Goal: Find specific page/section: Find specific page/section

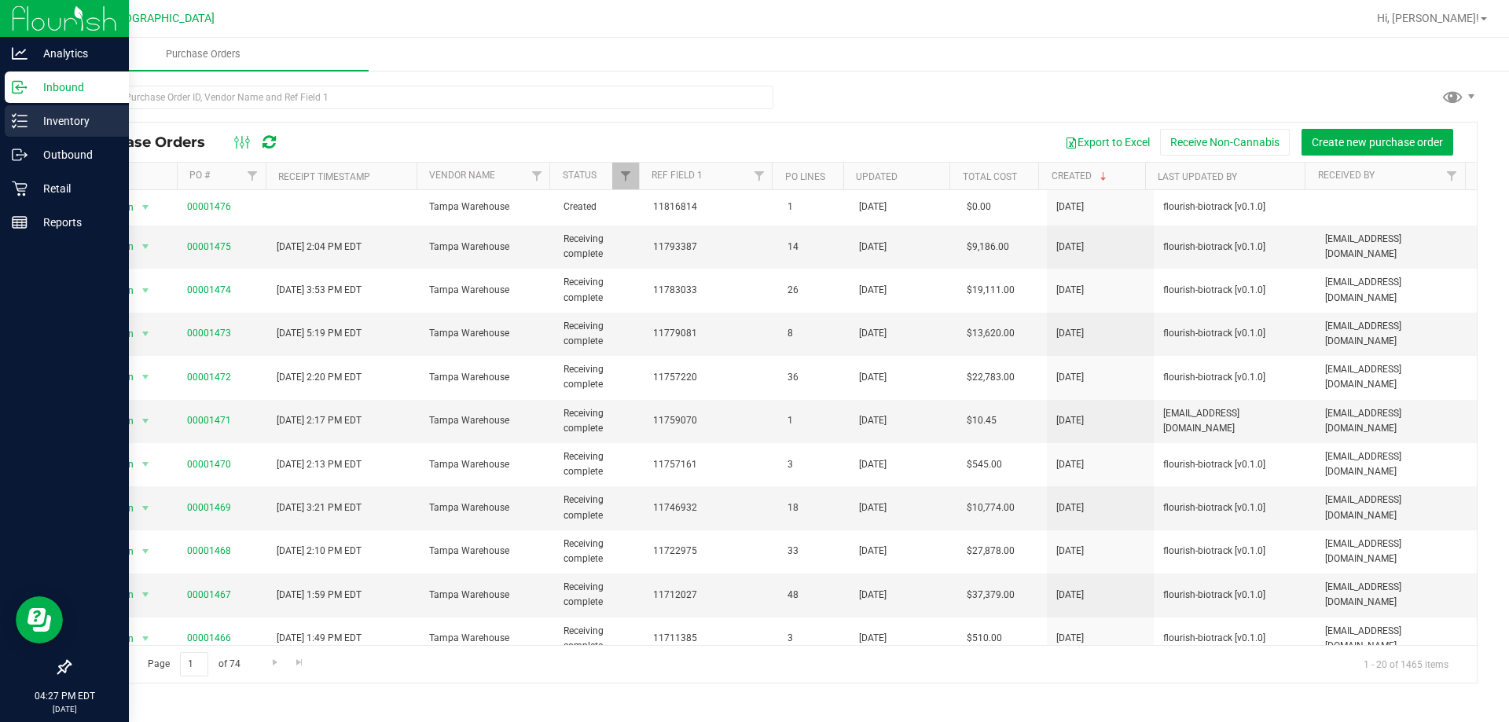
click at [35, 126] on p "Inventory" at bounding box center [75, 121] width 94 height 19
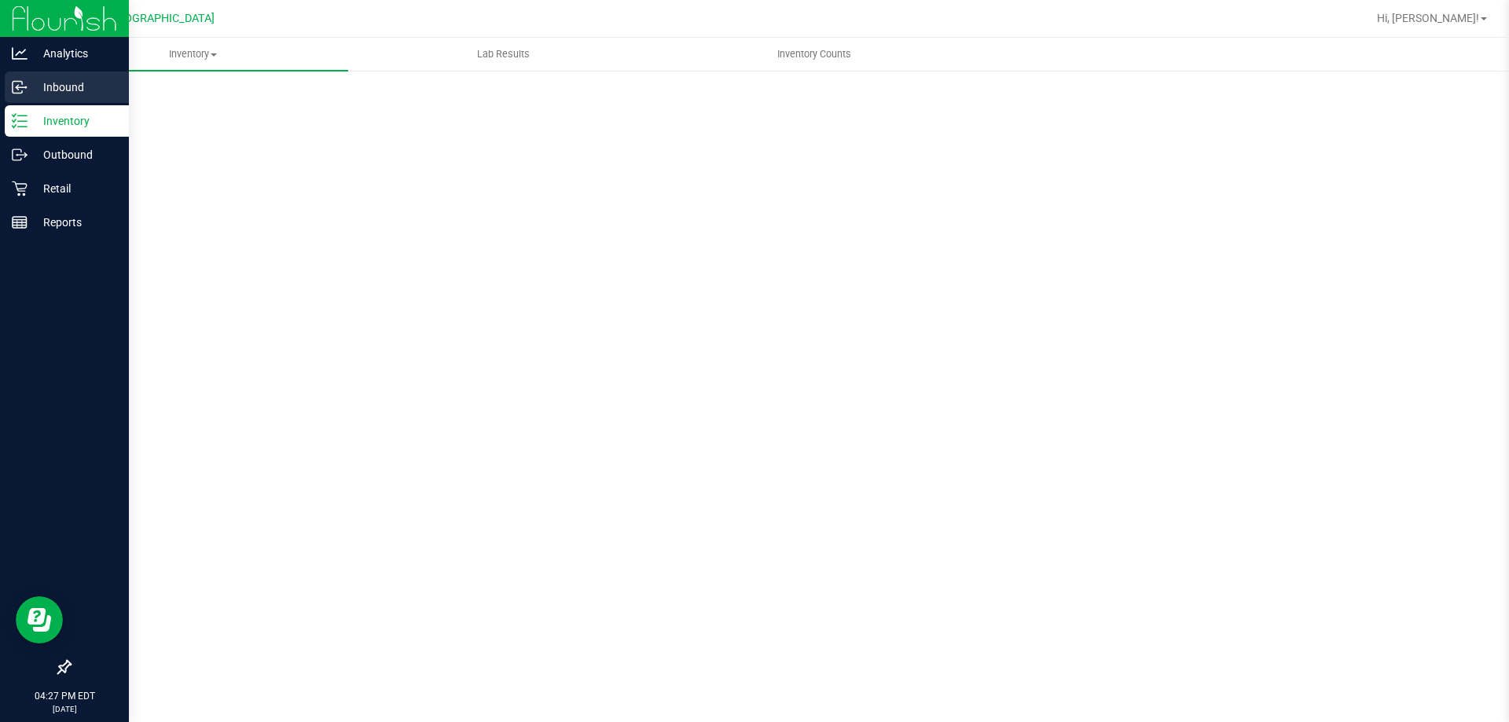
click at [44, 94] on p "Inbound" at bounding box center [75, 87] width 94 height 19
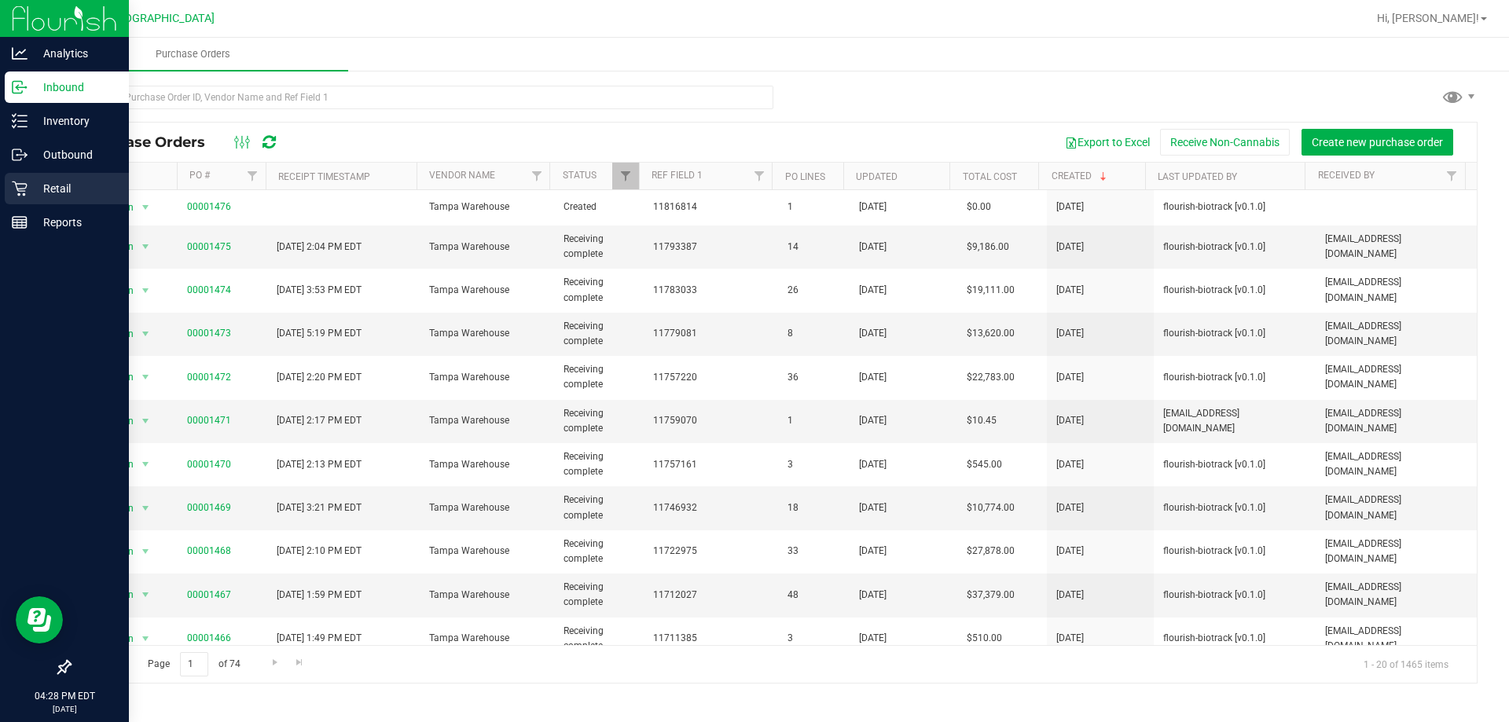
click at [15, 188] on icon at bounding box center [20, 189] width 16 height 16
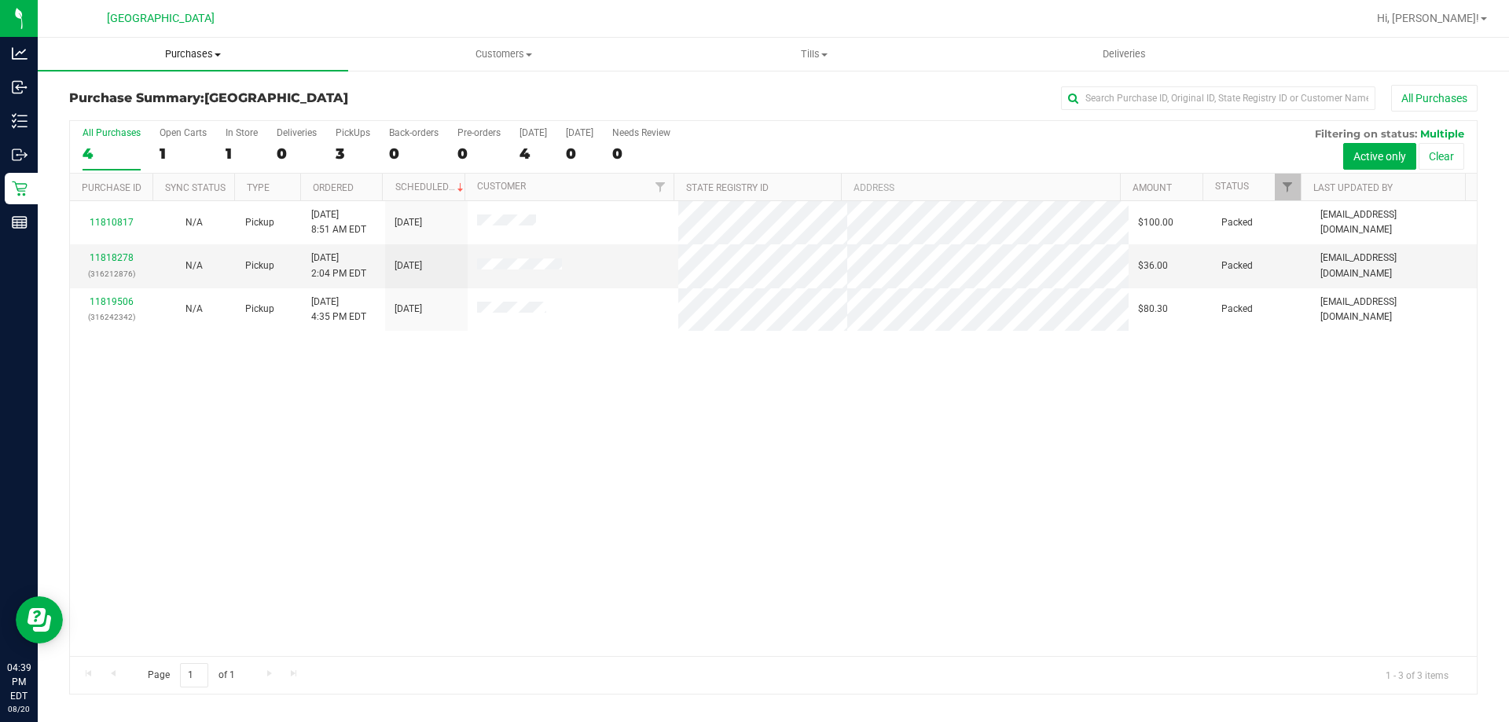
click at [167, 48] on span "Purchases" at bounding box center [193, 54] width 310 height 14
click at [163, 86] on li "Summary of purchases" at bounding box center [193, 95] width 310 height 19
